Goal: Task Accomplishment & Management: Use online tool/utility

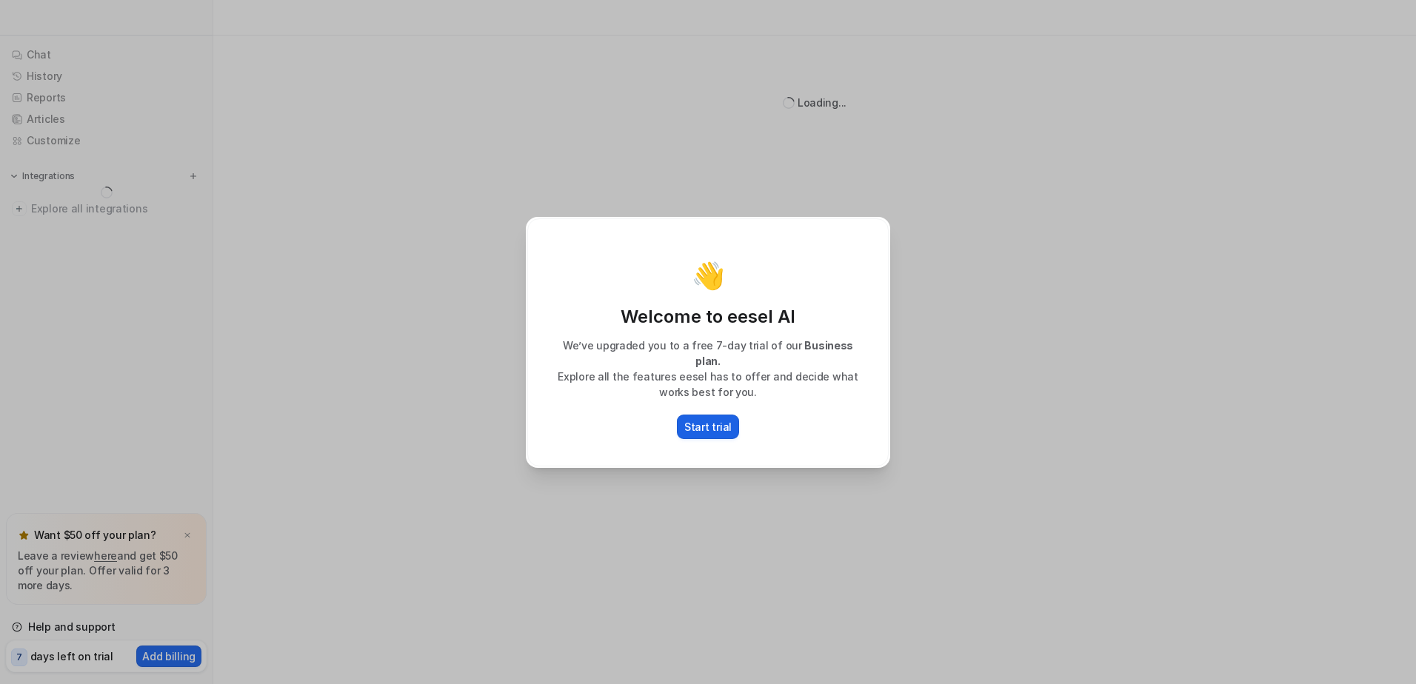
click at [707, 419] on p "Start trial" at bounding box center [707, 427] width 47 height 16
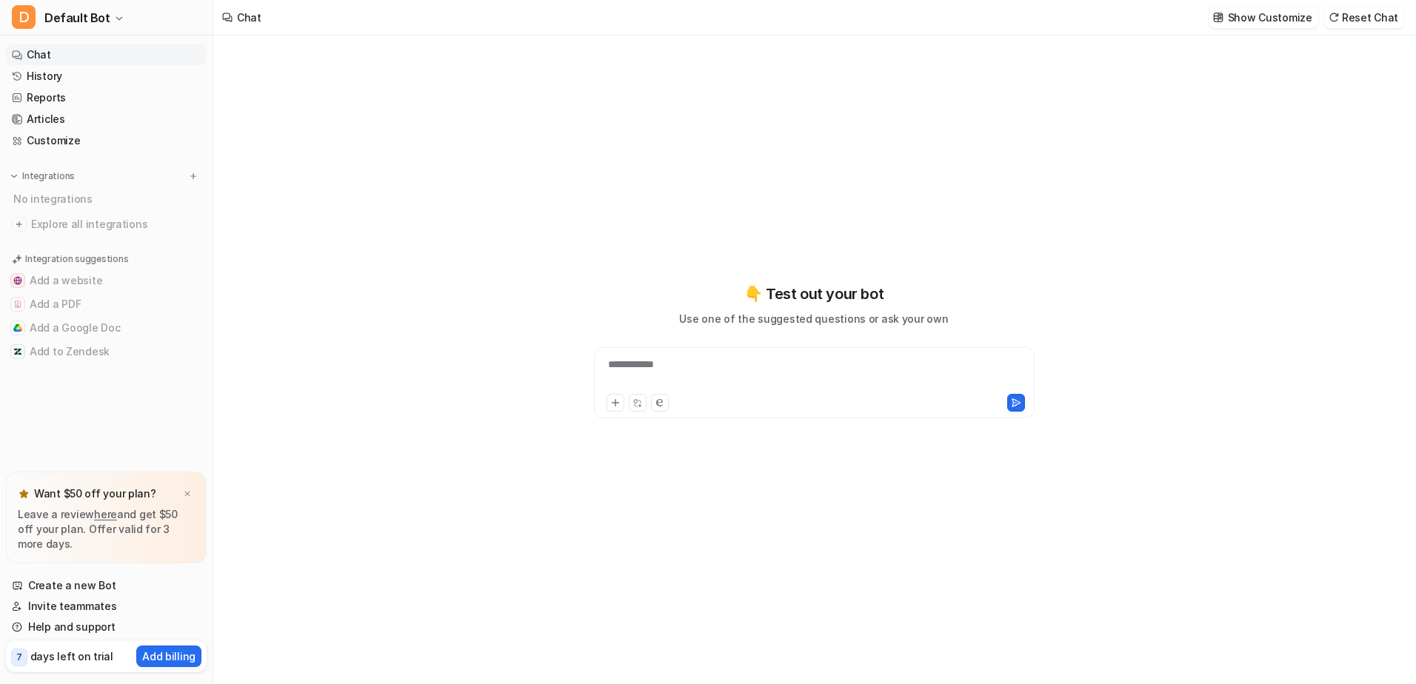
type textarea "**********"
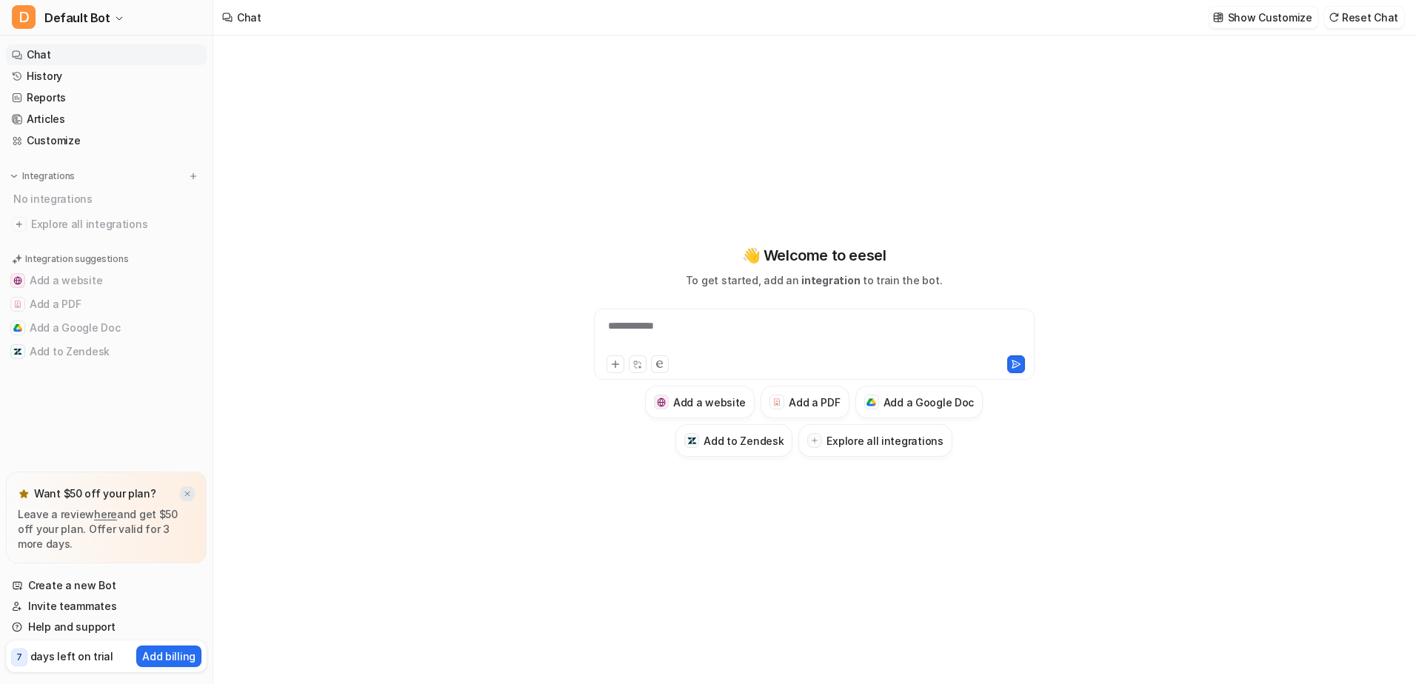
click at [192, 488] on div at bounding box center [187, 494] width 15 height 15
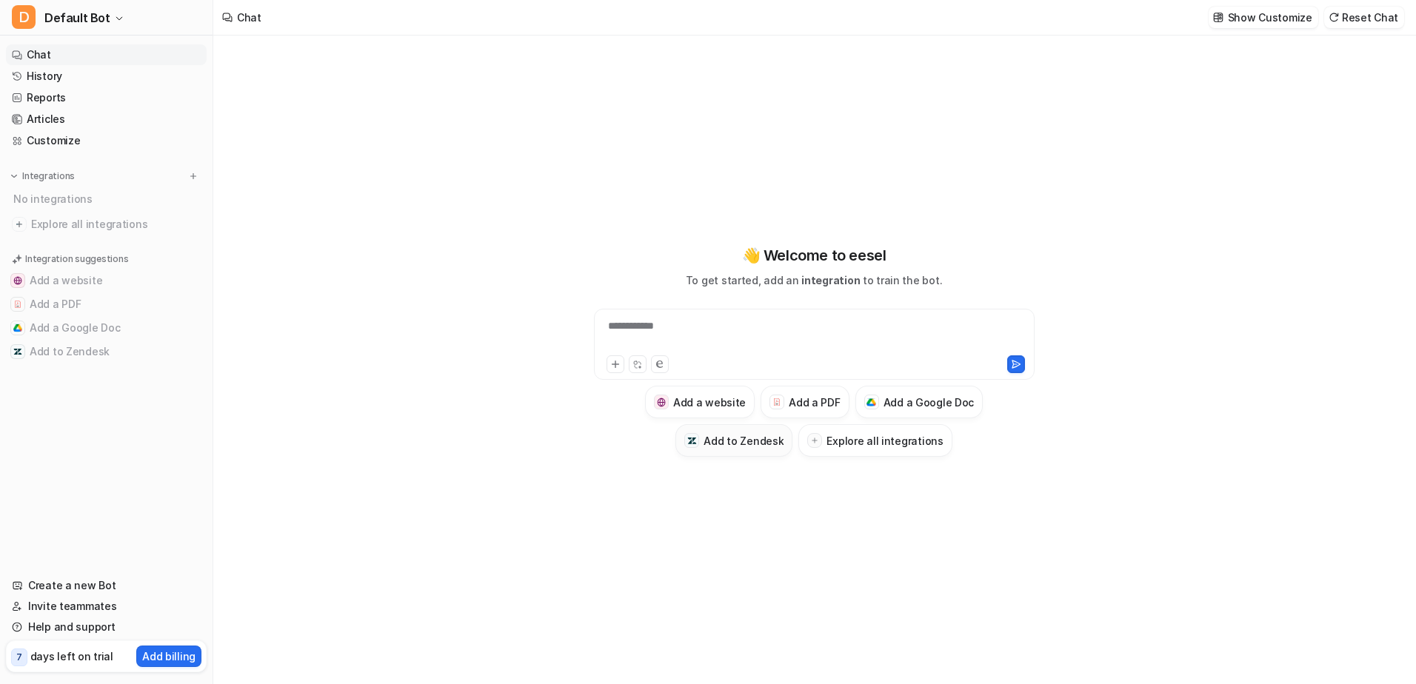
click at [755, 435] on h3 "Add to Zendesk" at bounding box center [744, 441] width 80 height 16
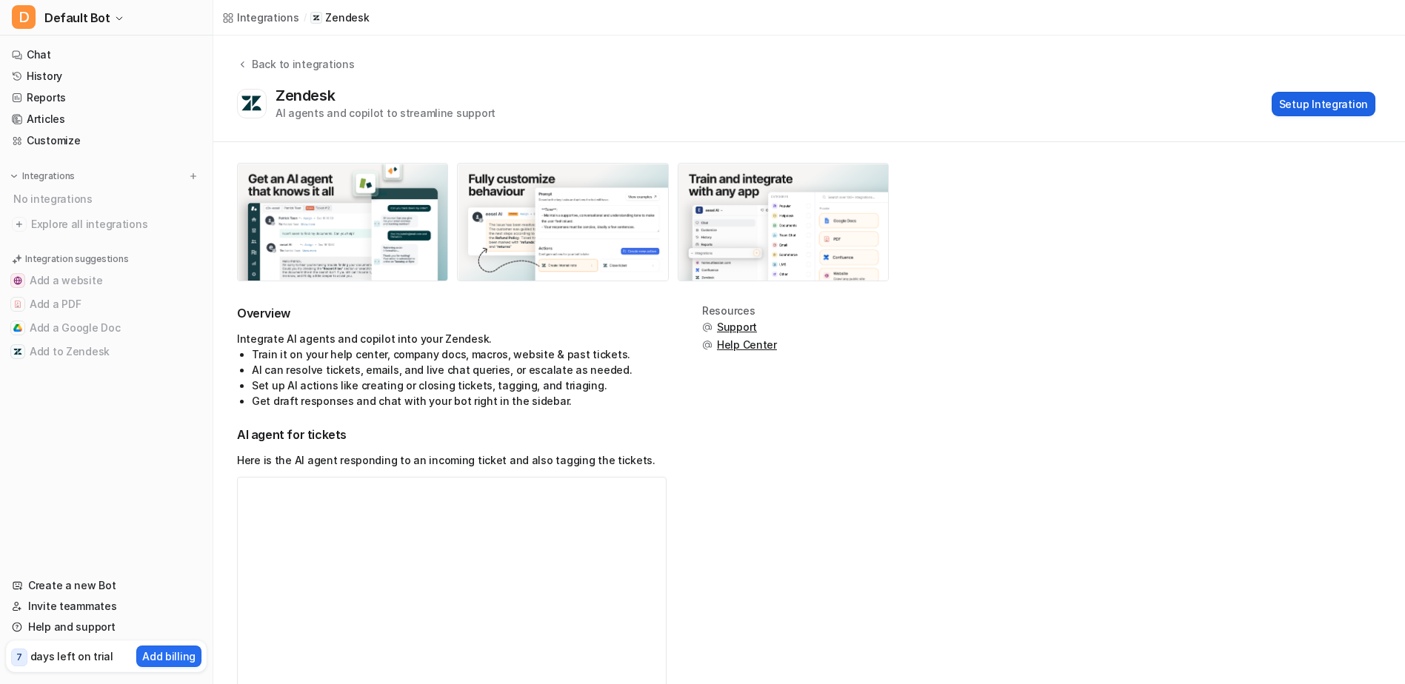
click at [1335, 98] on button "Setup Integration" at bounding box center [1324, 104] width 104 height 24
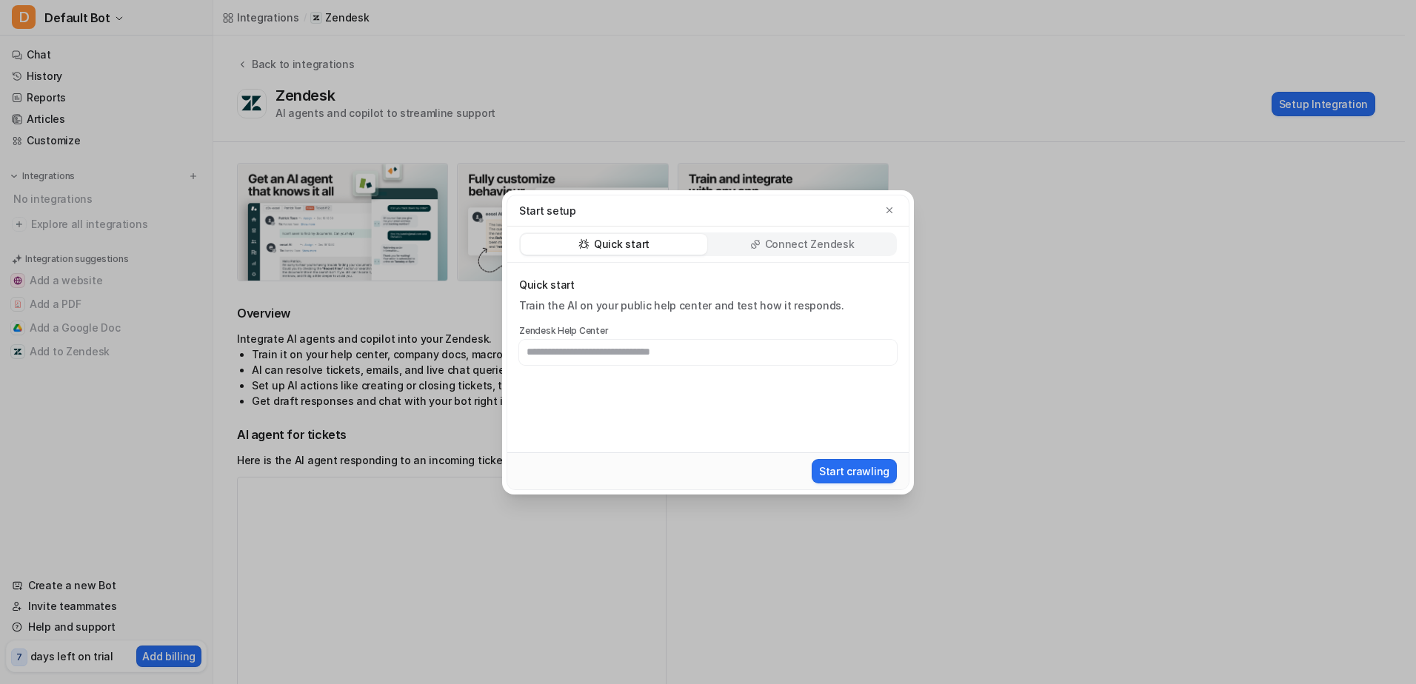
click at [649, 352] on input "text" at bounding box center [708, 352] width 378 height 25
click at [772, 246] on p "Connect Zendesk" at bounding box center [810, 244] width 90 height 15
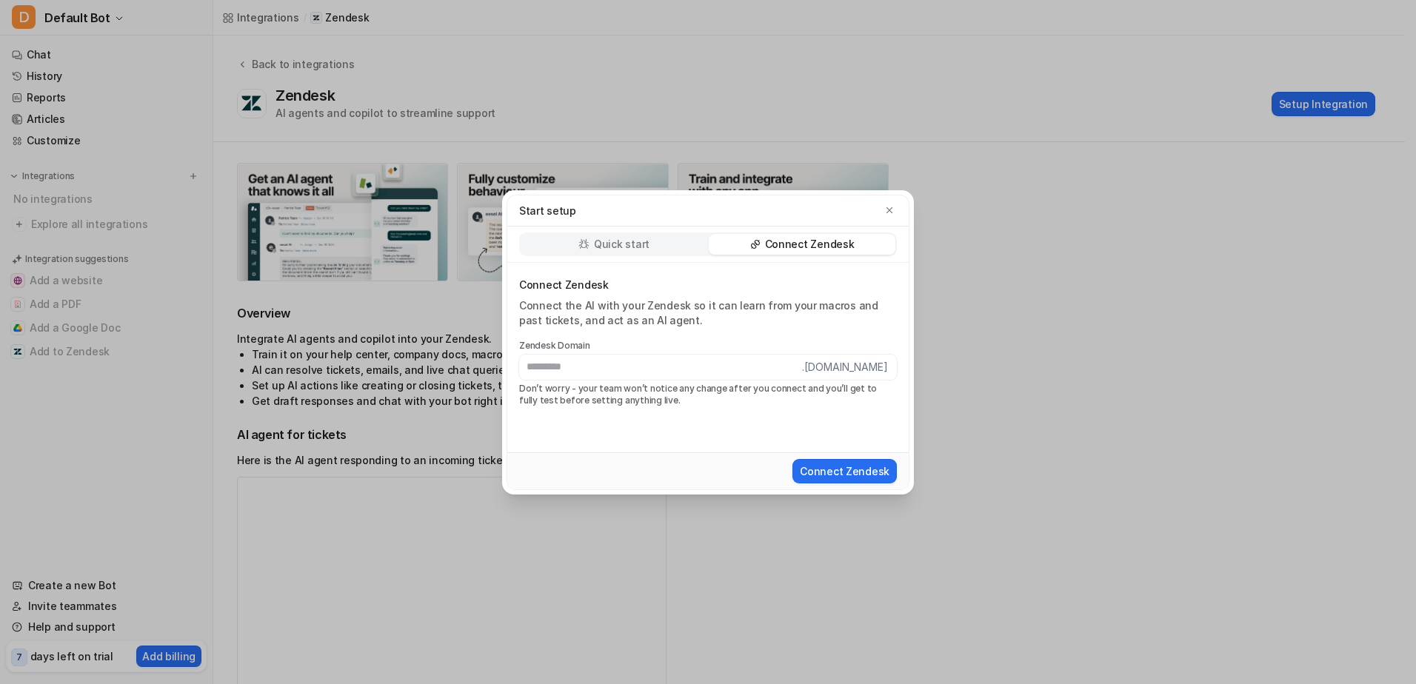
click at [629, 249] on p "Quick start" at bounding box center [622, 244] width 56 height 15
